Goal: Task Accomplishment & Management: Use online tool/utility

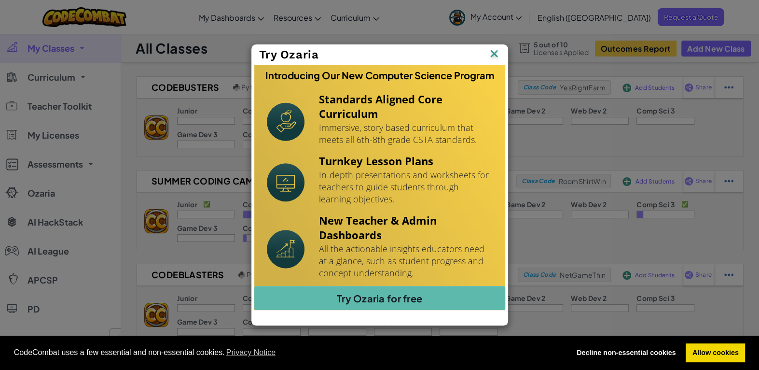
click at [0, 0] on img at bounding box center [0, 0] width 0 height 0
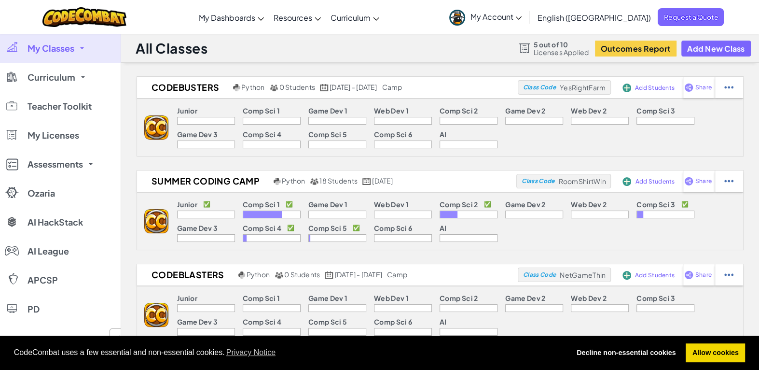
click at [522, 20] on span "My Account" at bounding box center [496, 17] width 52 height 10
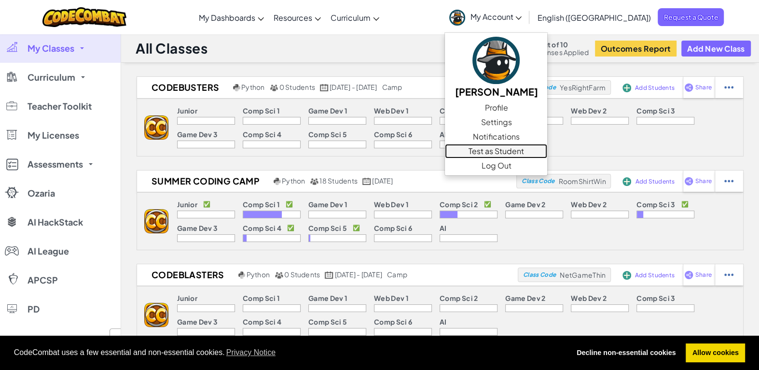
click at [547, 149] on link "Test as Student" at bounding box center [496, 151] width 102 height 14
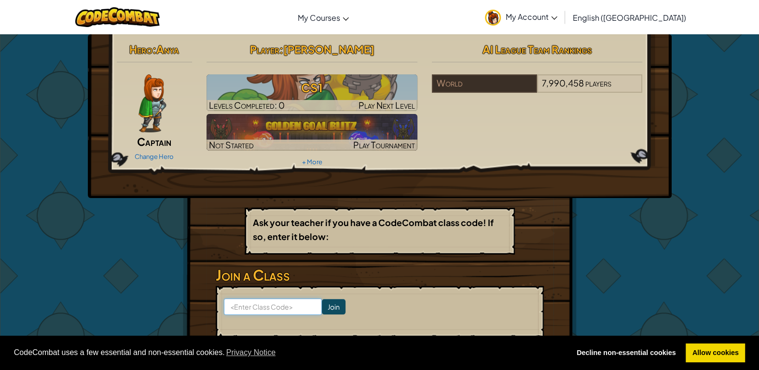
click at [247, 303] on input at bounding box center [273, 306] width 98 height 16
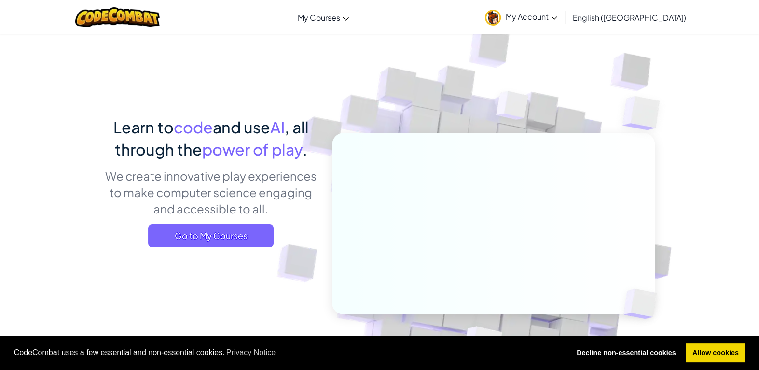
click at [557, 12] on span "My Account" at bounding box center [532, 17] width 52 height 10
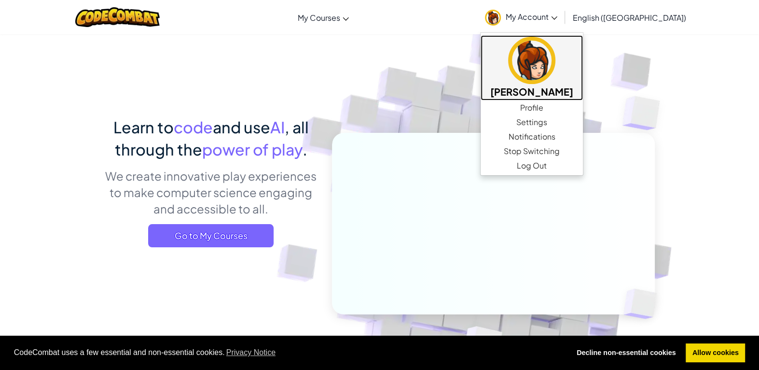
click at [573, 91] on h5 "[PERSON_NAME]" at bounding box center [531, 91] width 83 height 15
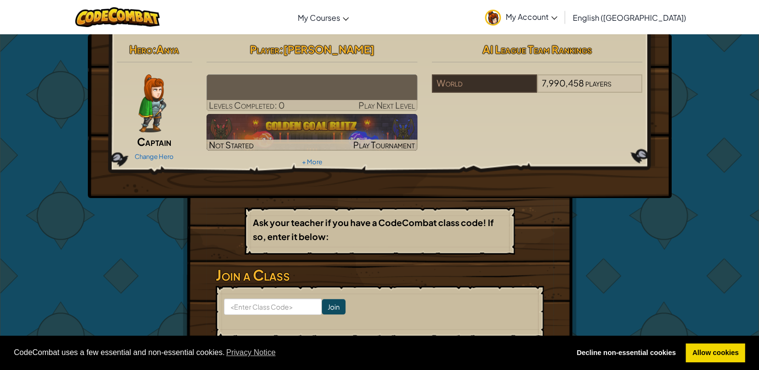
click at [386, 101] on span "Play Next Level" at bounding box center [387, 104] width 56 height 11
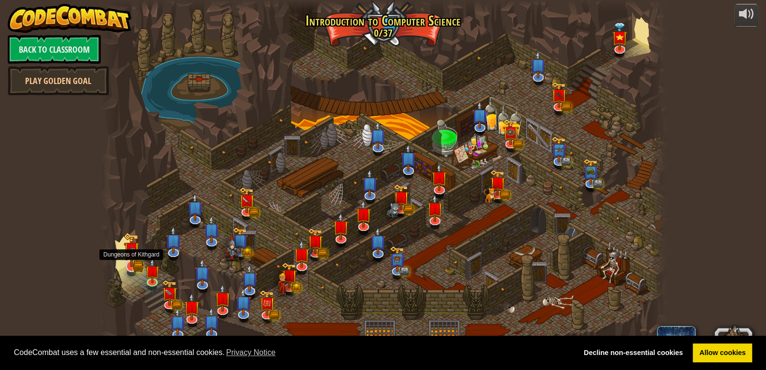
click at [137, 259] on img at bounding box center [132, 249] width 16 height 35
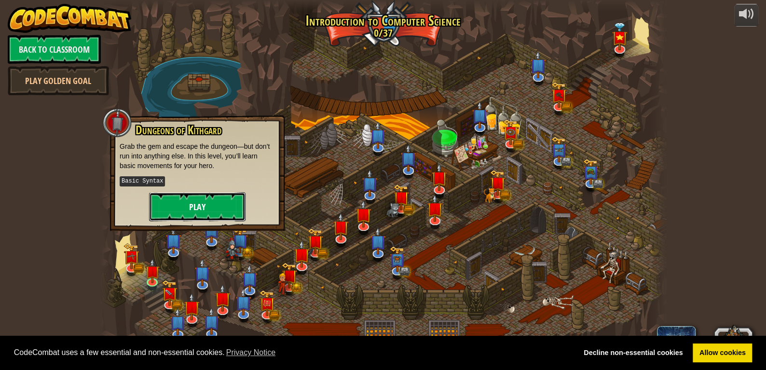
click at [189, 209] on button "Play" at bounding box center [197, 206] width 97 height 29
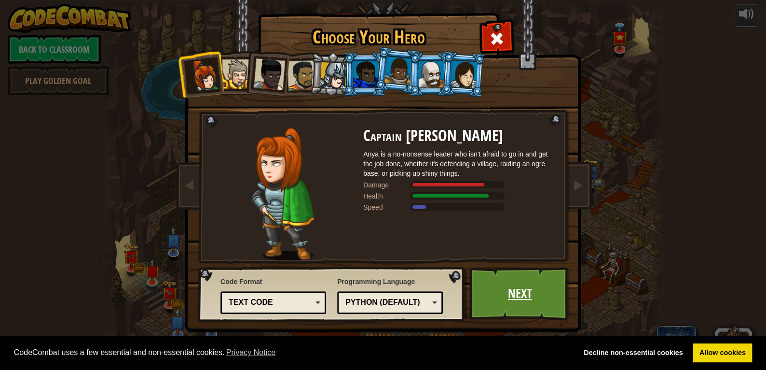
click at [515, 284] on link "Next" at bounding box center [520, 293] width 101 height 53
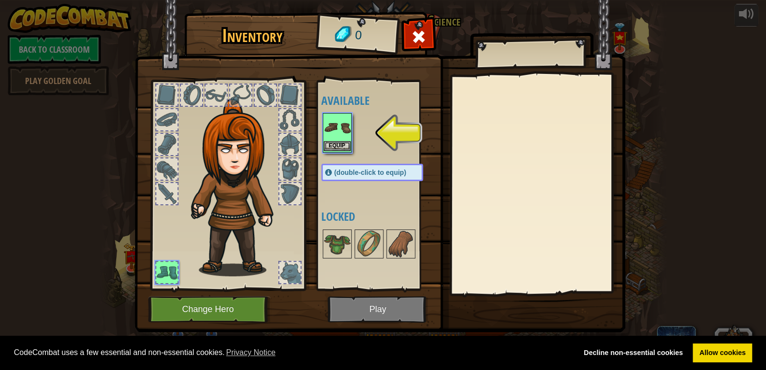
click at [331, 124] on img at bounding box center [337, 127] width 27 height 27
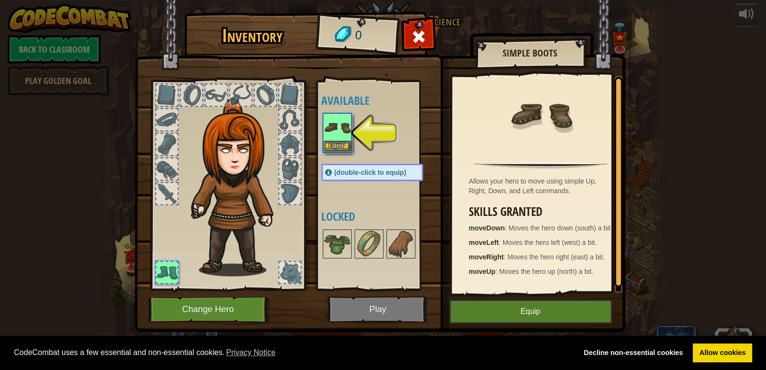
click at [335, 122] on img at bounding box center [337, 127] width 27 height 27
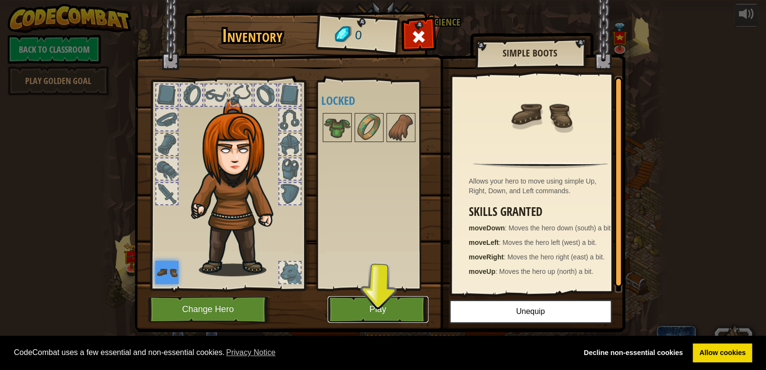
click at [391, 313] on button "Play" at bounding box center [378, 309] width 101 height 27
